Goal: Task Accomplishment & Management: Use online tool/utility

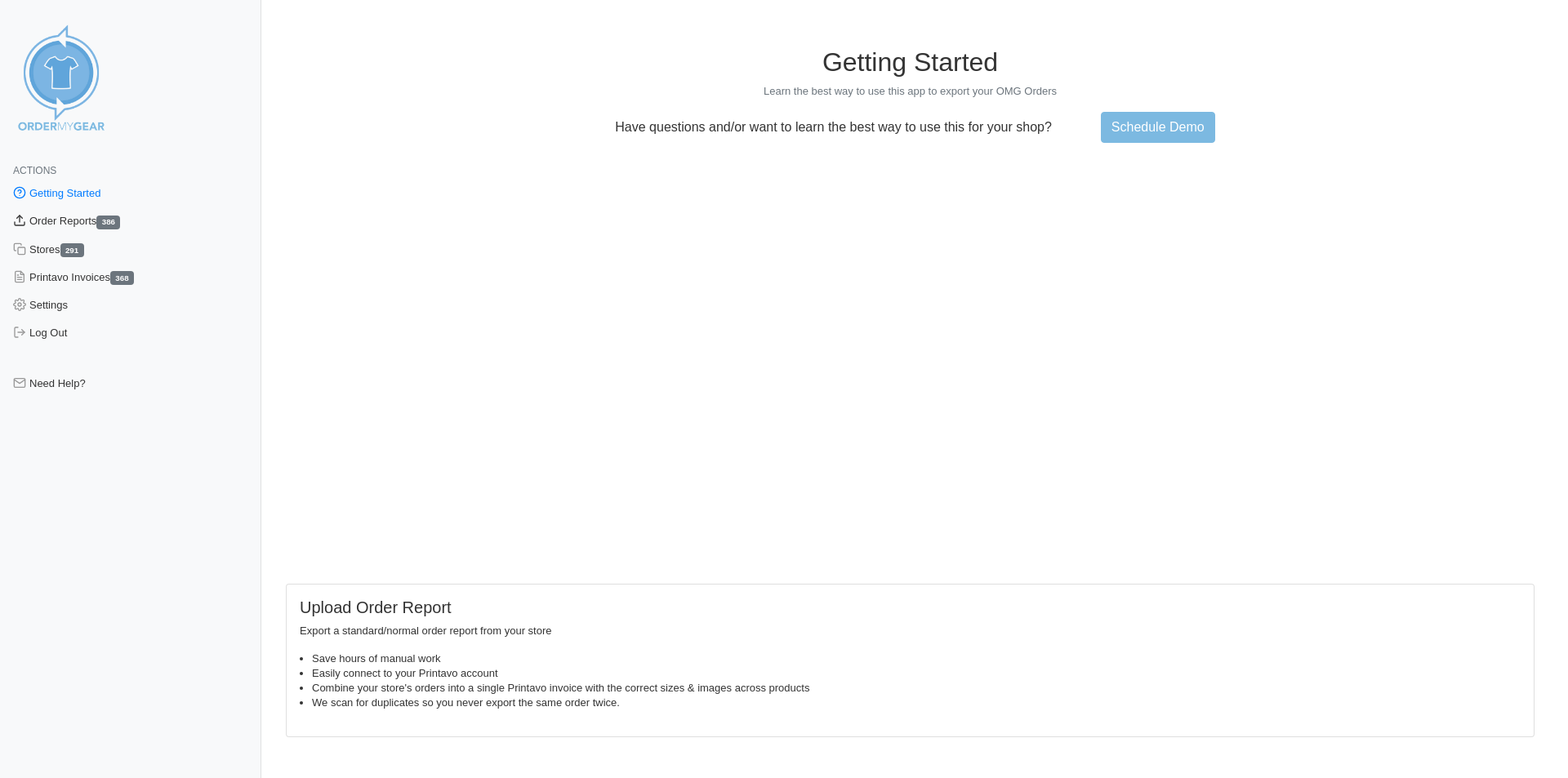
click at [70, 217] on link "Order Reports 386" at bounding box center [130, 221] width 262 height 28
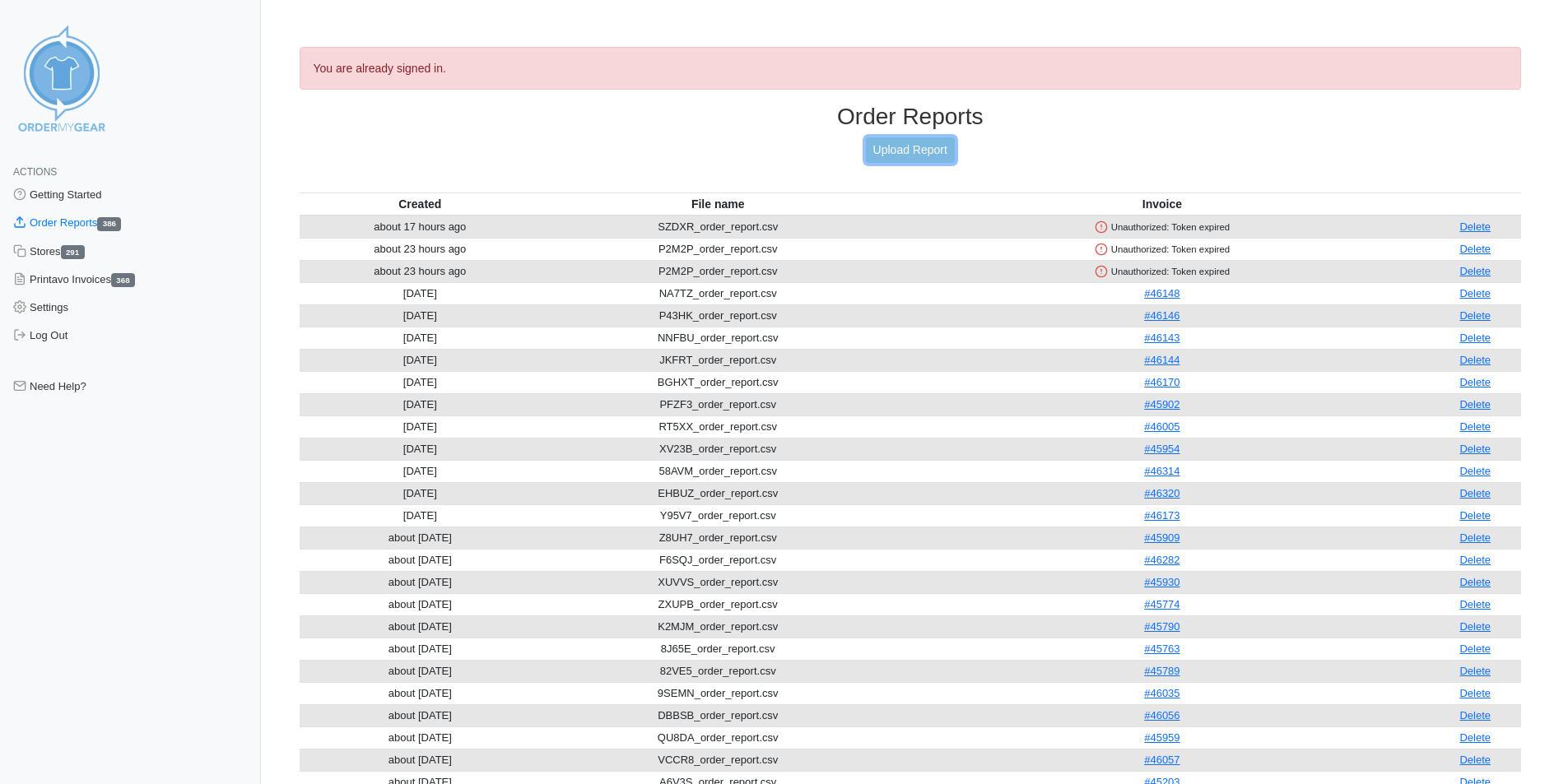
click at [915, 147] on link "Upload Report" at bounding box center [910, 150] width 89 height 26
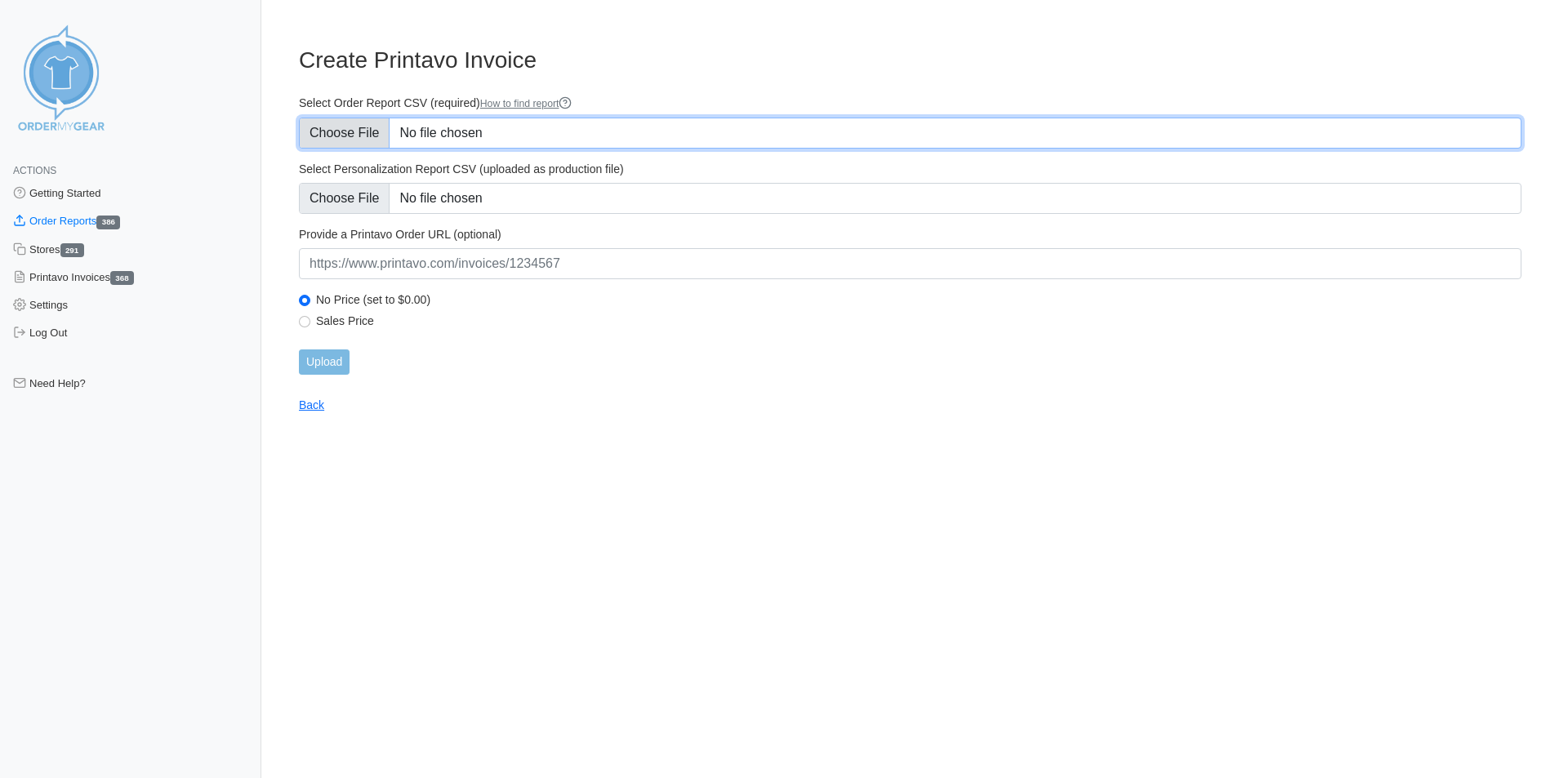
click at [367, 126] on input "Select Order Report CSV (required) How to find report" at bounding box center [911, 133] width 1223 height 31
type input "C:\fakepath\SZDXR_order_report.csv"
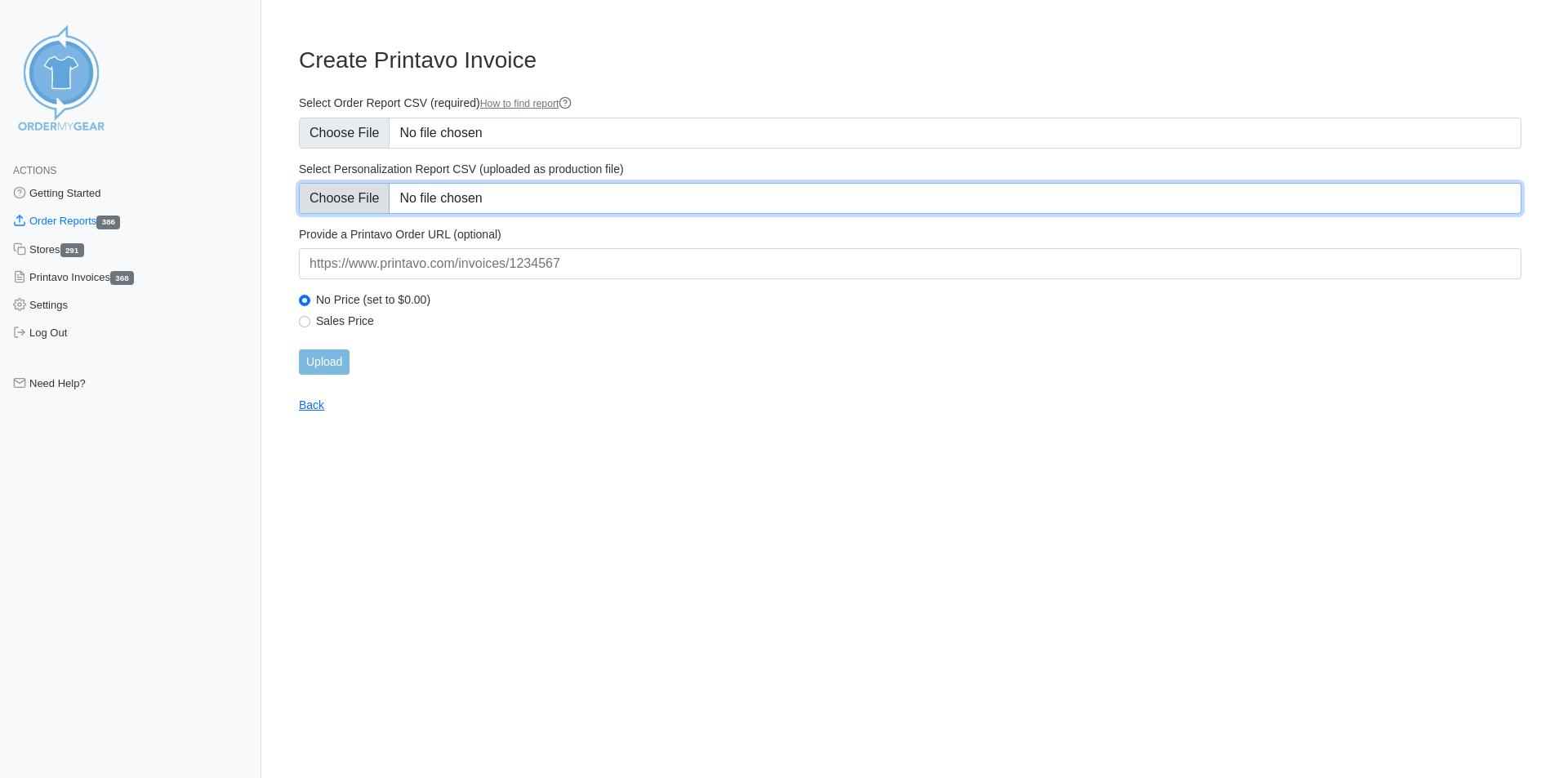
click at [368, 190] on input "Select Personalization Report CSV (uploaded as production file)" at bounding box center [911, 198] width 1223 height 31
type input "C:\fakepath\SZDXR_personalization_report.csv"
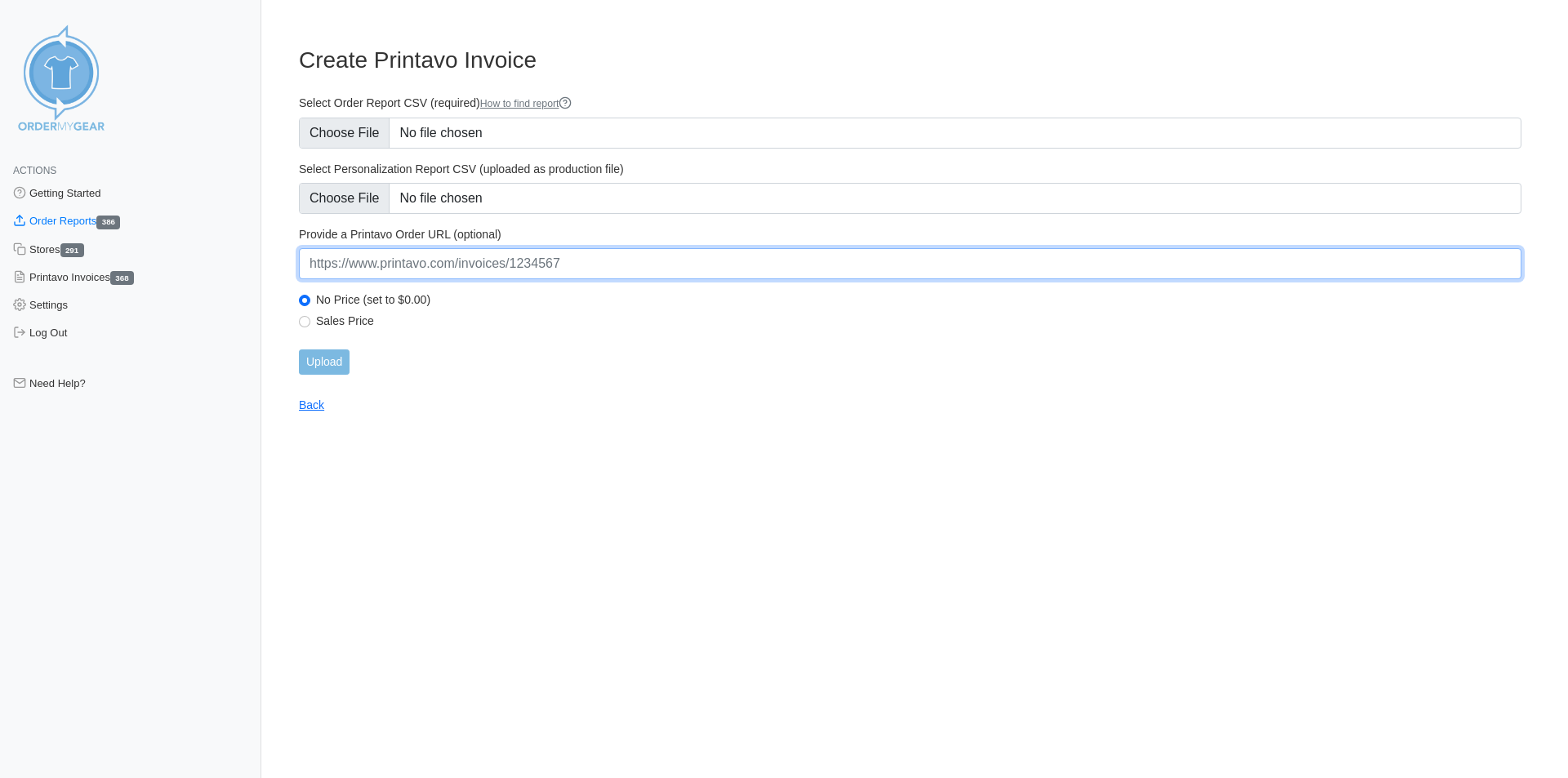
click at [446, 263] on input "url" at bounding box center [911, 263] width 1223 height 31
paste input "[URL][DOMAIN_NAME]"
type input "[URL][DOMAIN_NAME]"
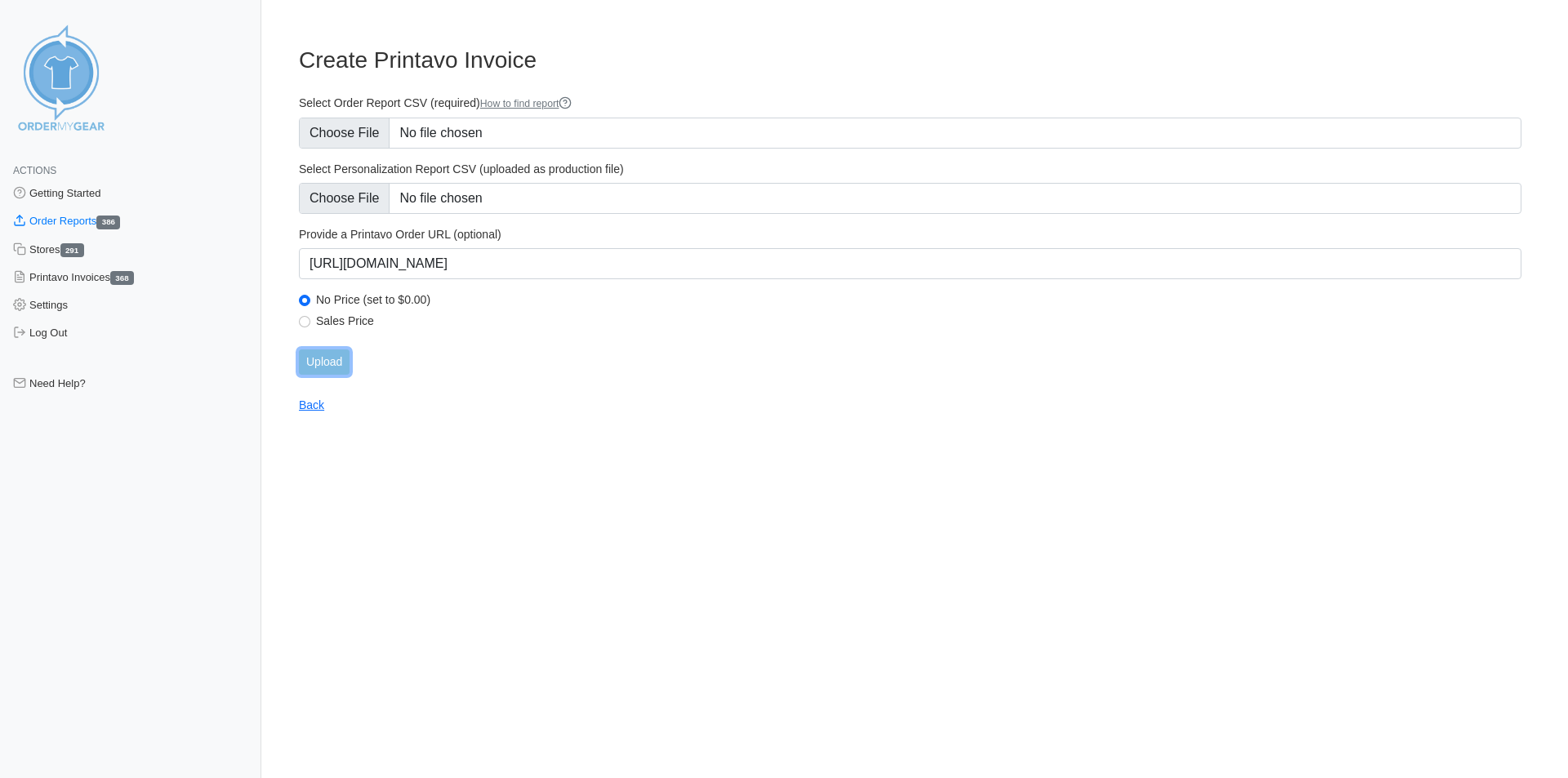
click at [342, 357] on input "Upload" at bounding box center [324, 362] width 51 height 25
